Goal: Information Seeking & Learning: Learn about a topic

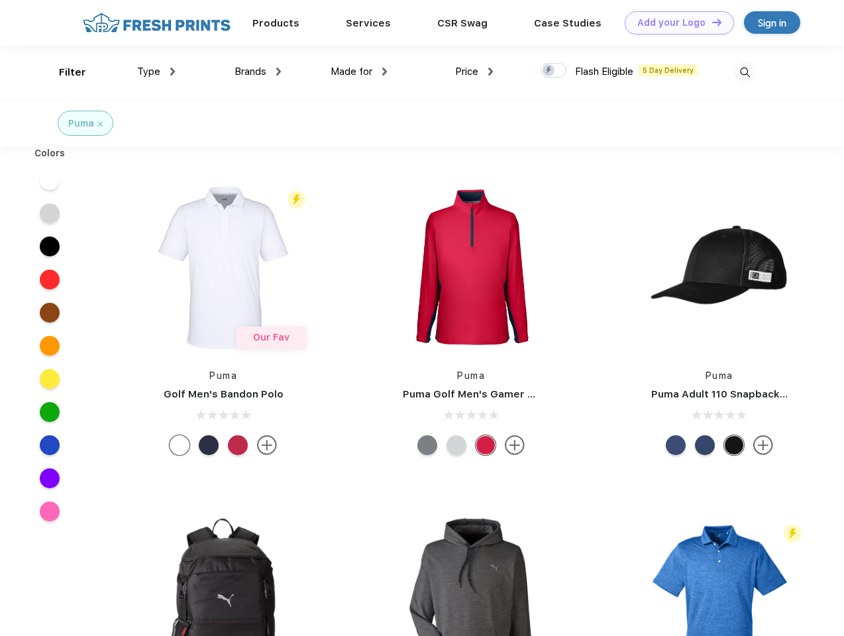
click at [675, 23] on link "Add your Logo Design Tool" at bounding box center [679, 22] width 109 height 23
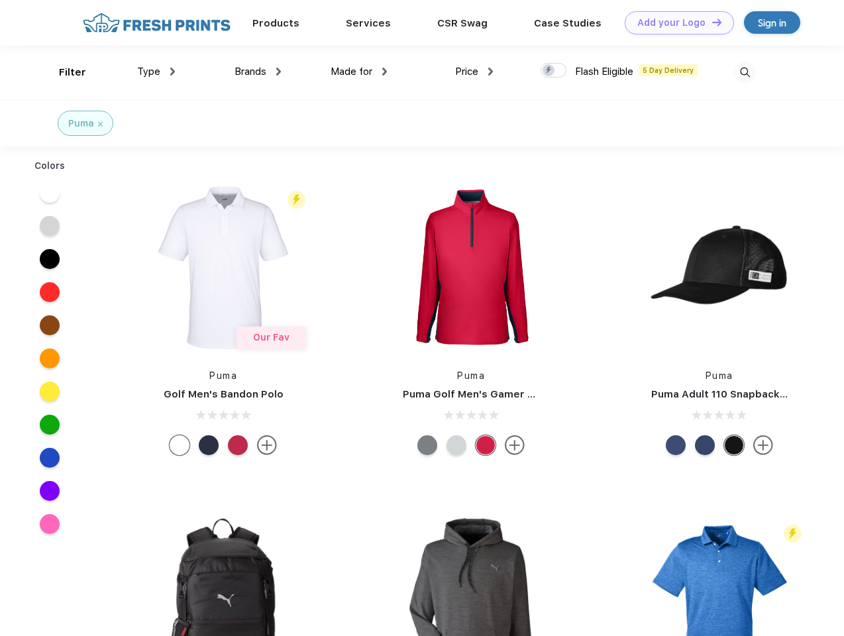
click at [0, 0] on div "Design Tool" at bounding box center [0, 0] width 0 height 0
click at [711, 22] on link "Add your Logo Design Tool" at bounding box center [679, 22] width 109 height 23
click at [64, 72] on div "Filter" at bounding box center [72, 72] width 27 height 15
click at [156, 72] on span "Type" at bounding box center [148, 72] width 23 height 12
click at [258, 72] on span "Brands" at bounding box center [251, 72] width 32 height 12
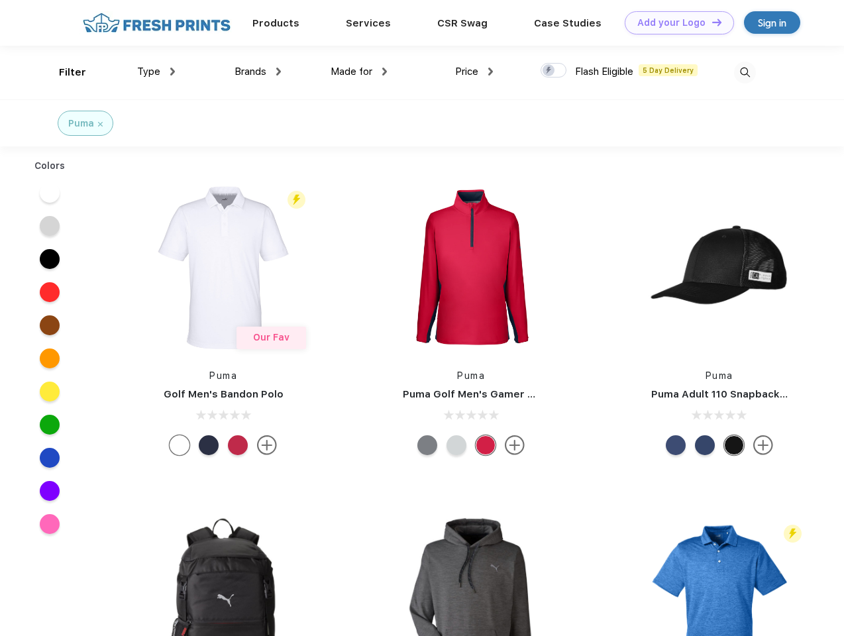
click at [359, 72] on span "Made for" at bounding box center [352, 72] width 42 height 12
click at [475, 72] on span "Price" at bounding box center [466, 72] width 23 height 12
click at [554, 71] on div at bounding box center [554, 70] width 26 height 15
click at [549, 71] on input "checkbox" at bounding box center [545, 66] width 9 height 9
click at [745, 72] on img at bounding box center [745, 73] width 22 height 22
